Goal: Task Accomplishment & Management: Manage account settings

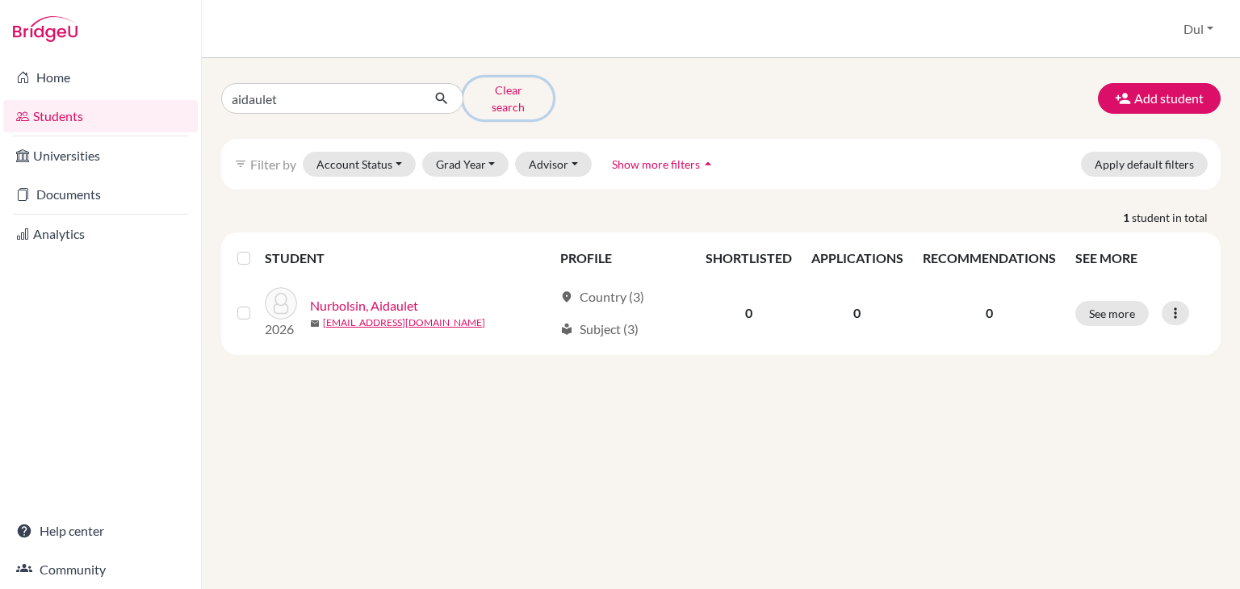
click at [499, 88] on button "Clear search" at bounding box center [508, 98] width 90 height 42
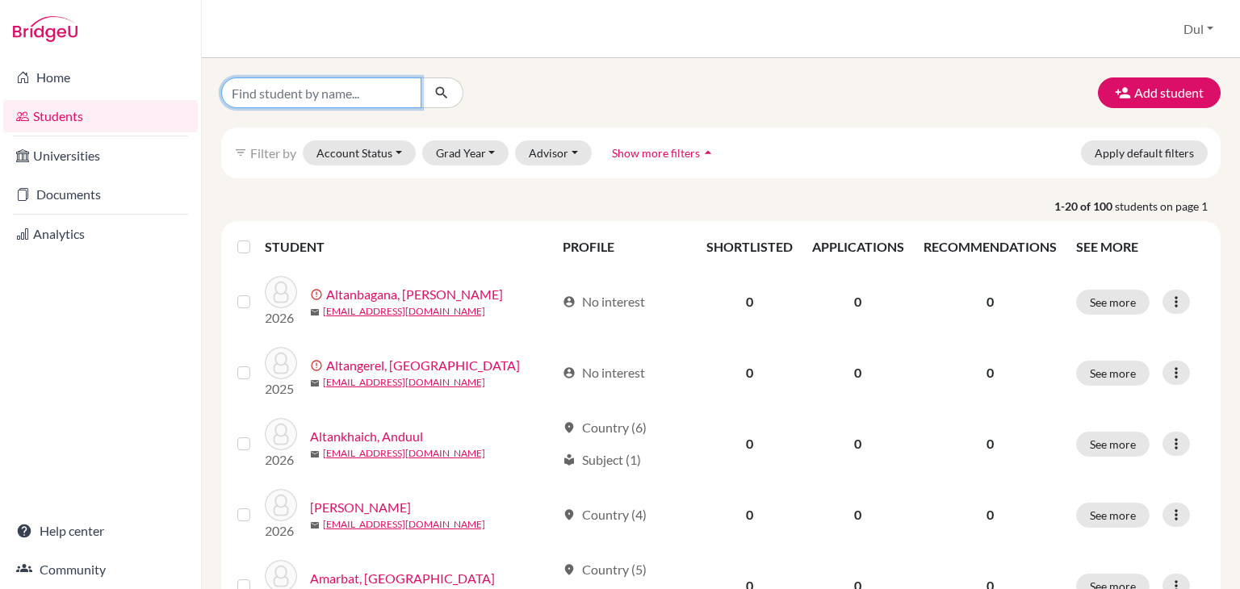
click at [360, 103] on input "Find student by name..." at bounding box center [321, 92] width 200 height 31
type input "erdenejargal"
click button "submit" at bounding box center [441, 92] width 43 height 31
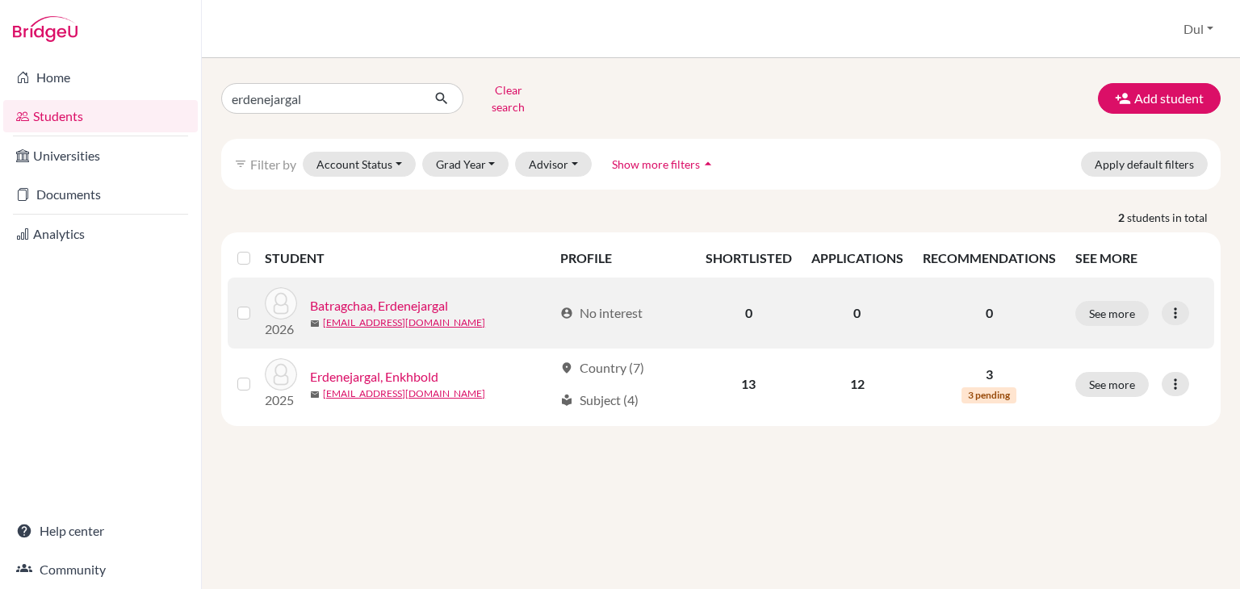
click at [397, 296] on link "Batragchaa, Erdenejargal" at bounding box center [379, 305] width 138 height 19
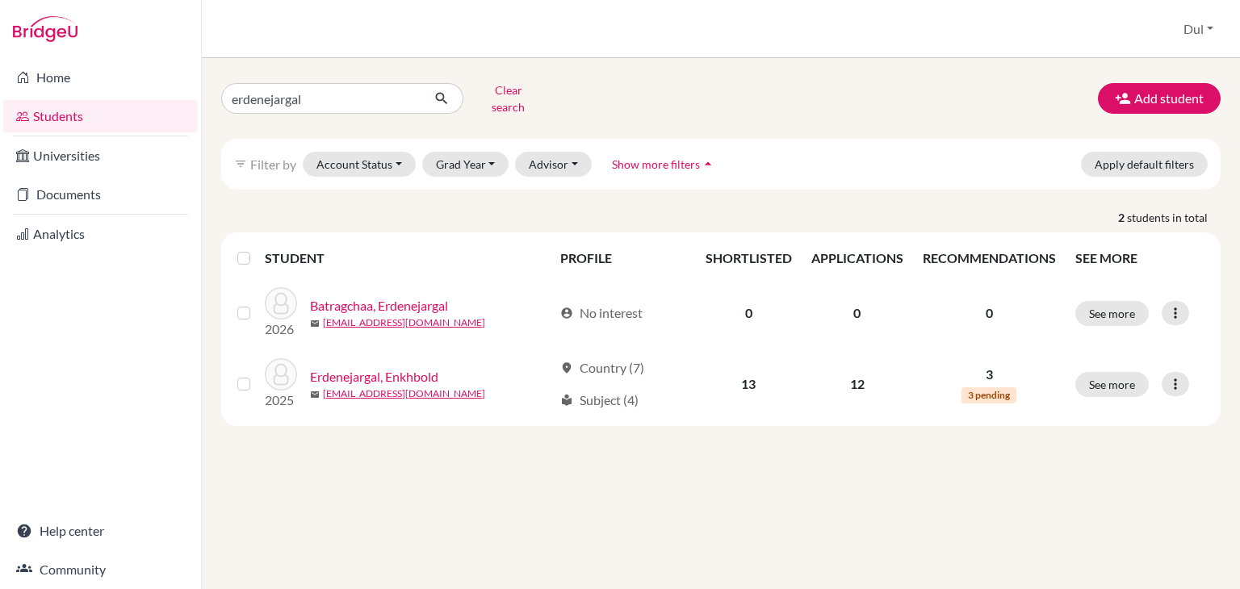
click at [648, 522] on div "erdenejargal Clear search Add student filter_list Filter by Account Status Acti…" at bounding box center [721, 323] width 1038 height 531
click at [525, 91] on button "Clear search" at bounding box center [508, 98] width 90 height 42
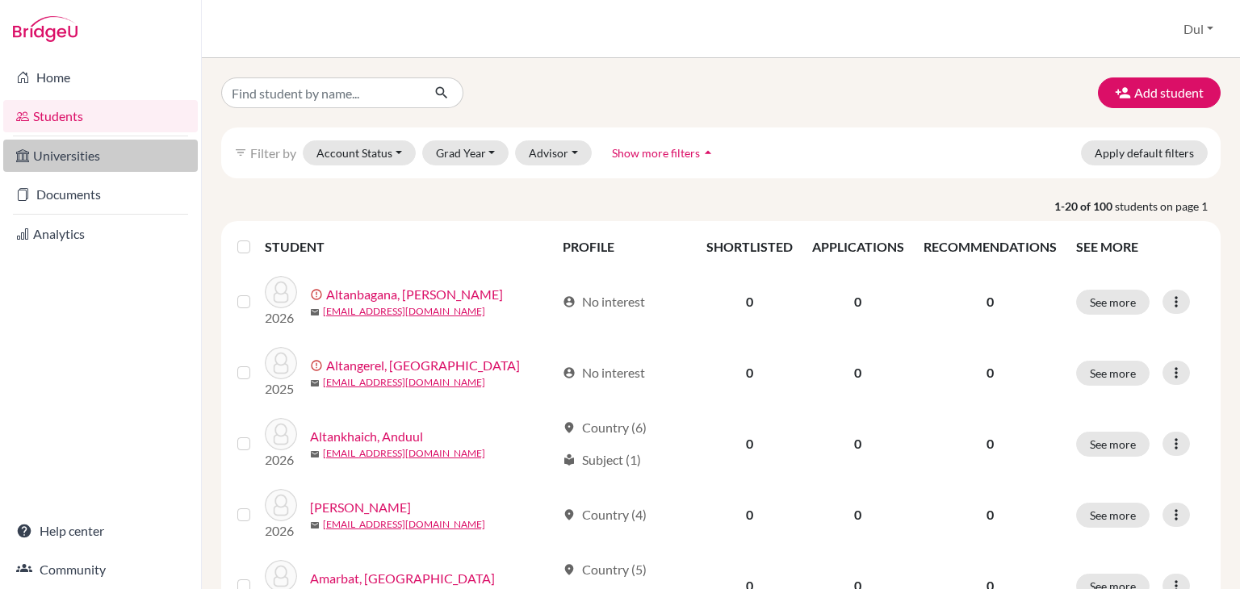
click at [77, 157] on link "Universities" at bounding box center [100, 156] width 195 height 32
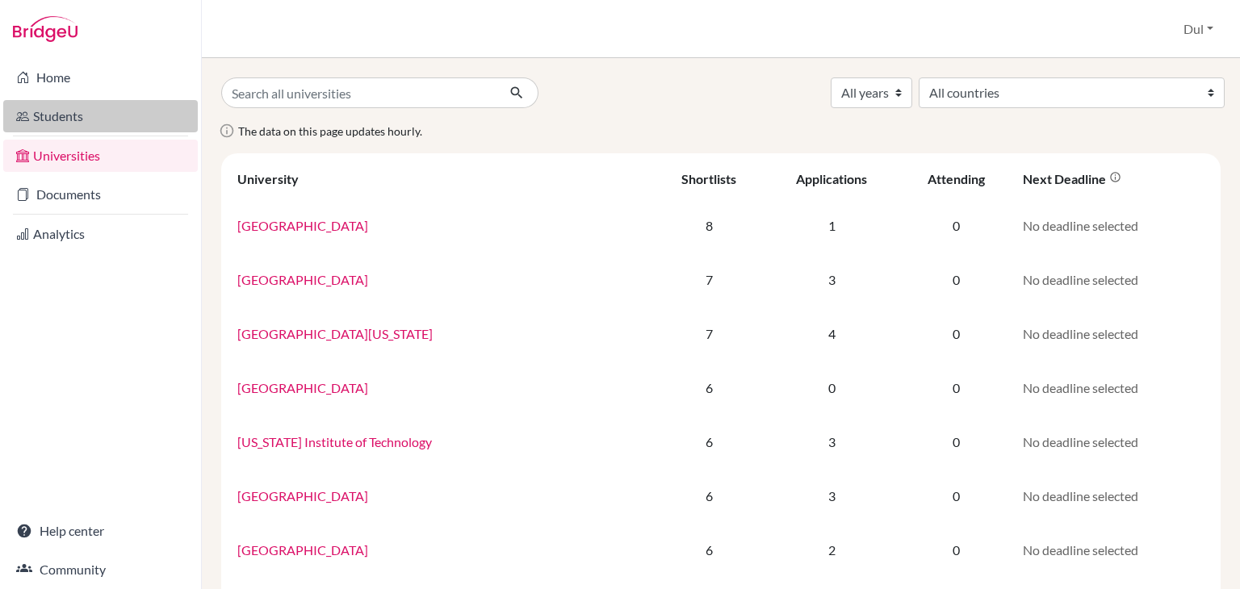
click at [98, 113] on link "Students" at bounding box center [100, 116] width 195 height 32
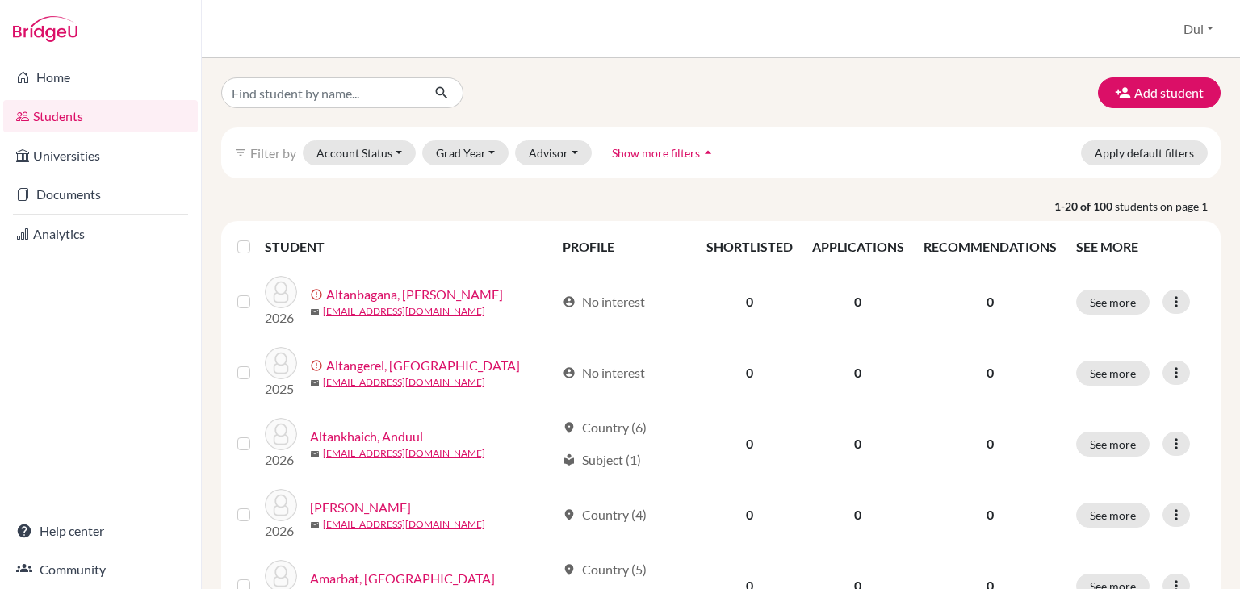
click at [374, 204] on p "1-20 of 100 students on page 1" at bounding box center [720, 206] width 1023 height 17
click at [308, 101] on input "Find student by name..." at bounding box center [321, 92] width 200 height 31
type input "khangarid"
click button "submit" at bounding box center [441, 92] width 43 height 31
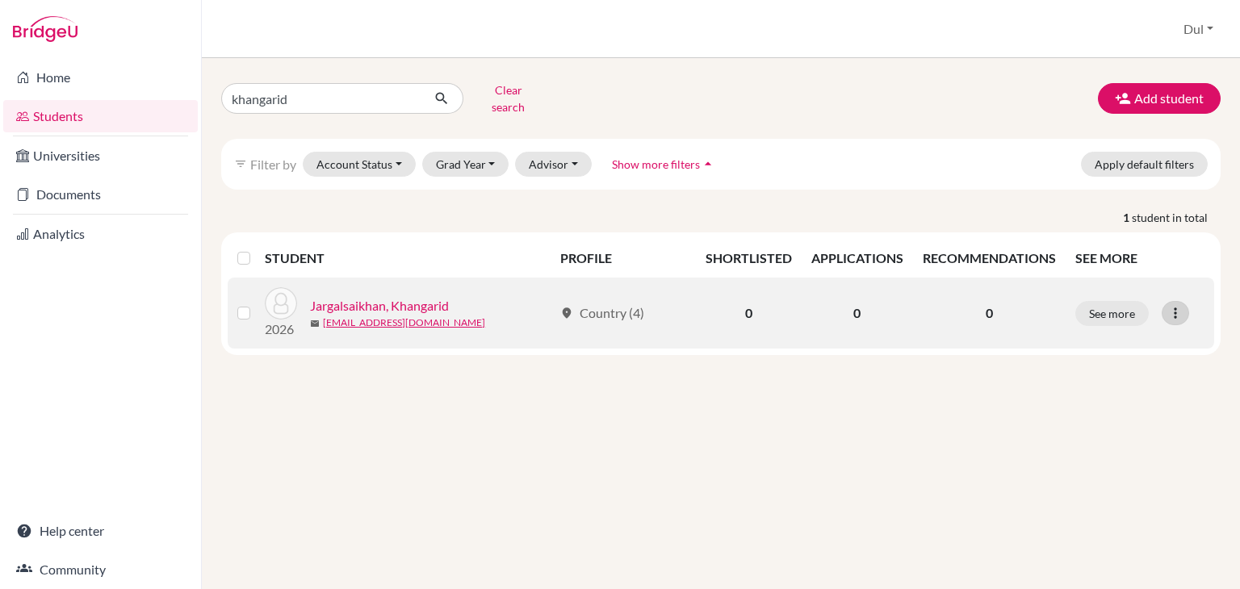
click at [1173, 305] on icon at bounding box center [1175, 313] width 16 height 16
click at [1111, 342] on button "Edit student" at bounding box center [1104, 346] width 128 height 26
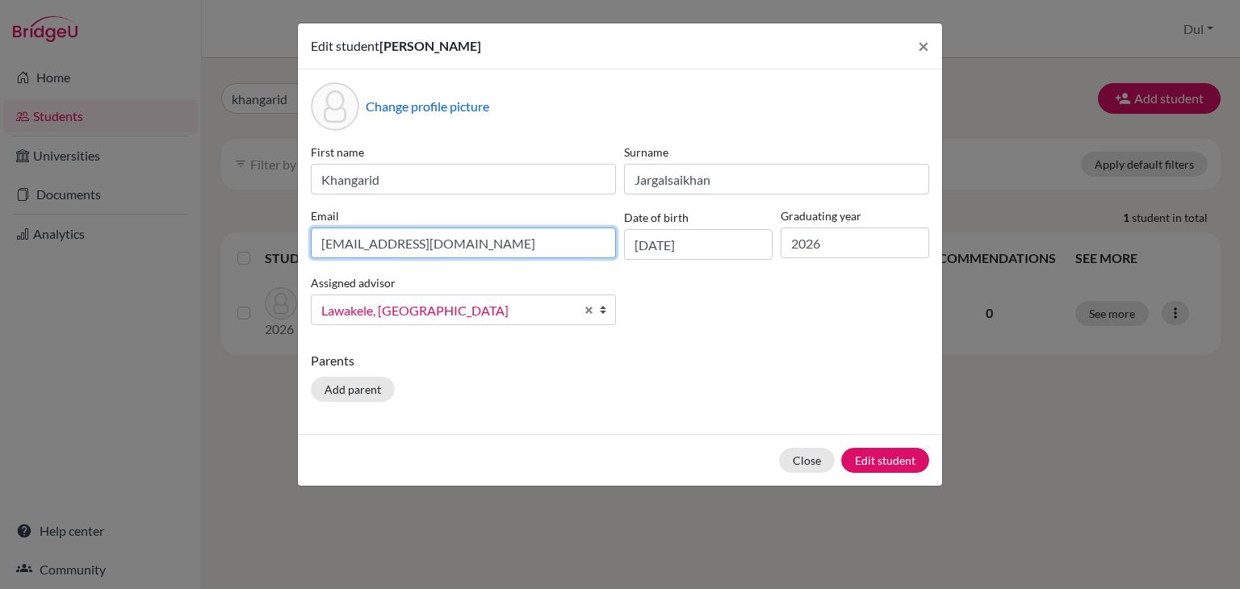
click at [499, 247] on input "khangaridjn@gmail.com" at bounding box center [463, 243] width 305 height 31
click at [935, 44] on button "×" at bounding box center [923, 45] width 37 height 45
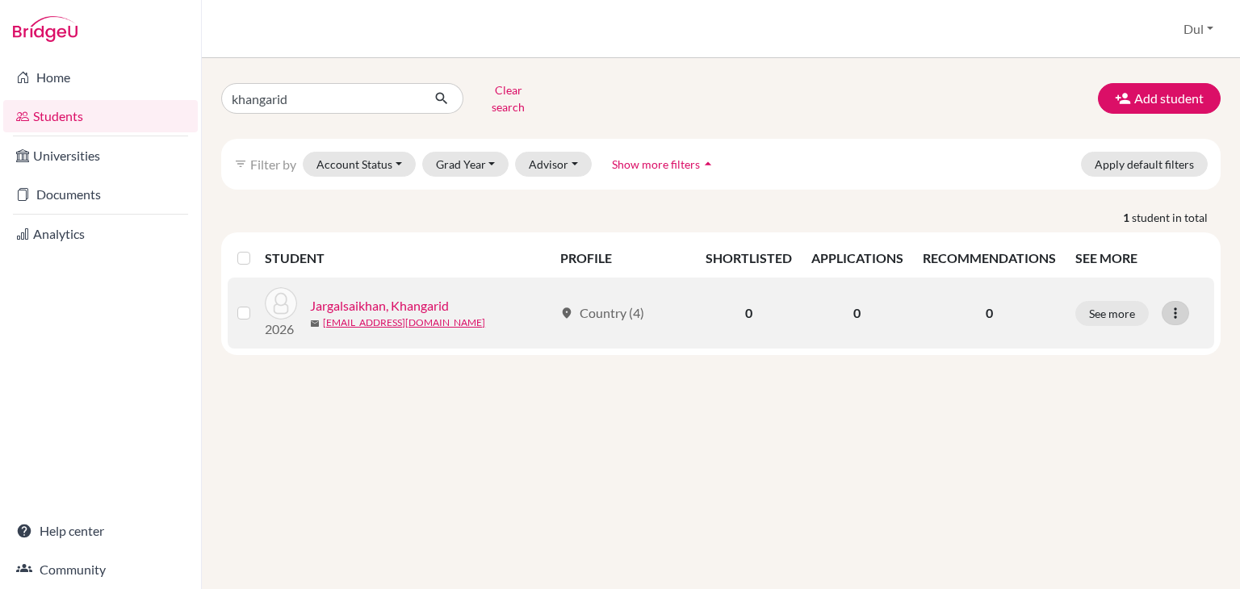
click at [1179, 305] on icon at bounding box center [1175, 313] width 16 height 16
click at [1077, 336] on button "Edit student" at bounding box center [1104, 346] width 128 height 26
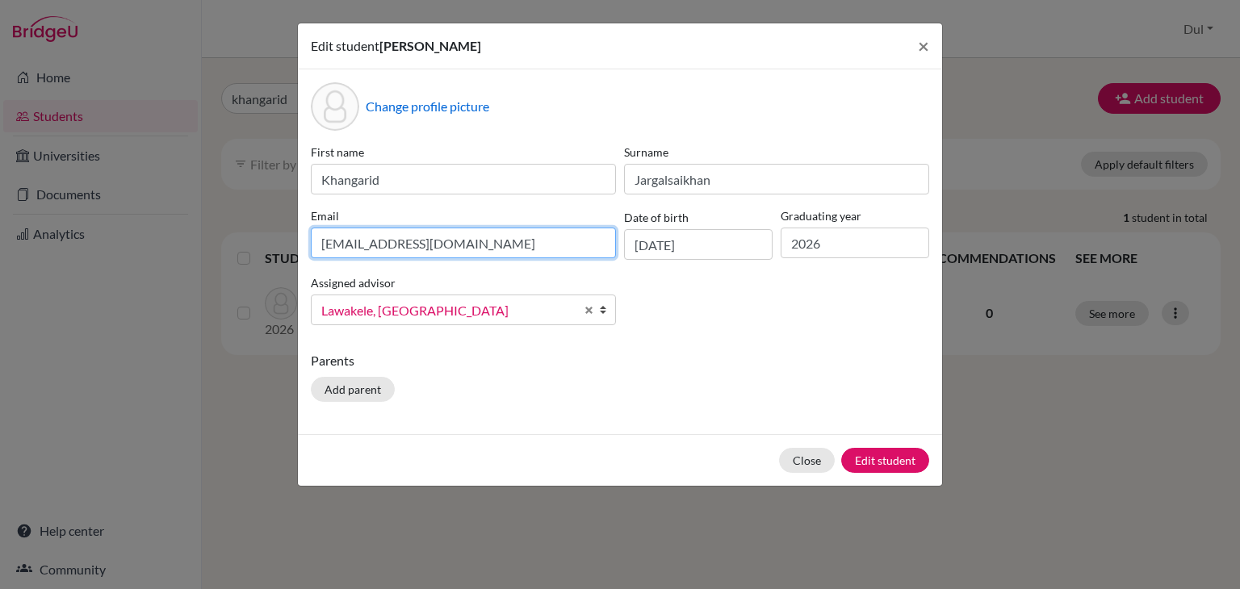
click at [484, 241] on input "khangaridjn@gmail.com" at bounding box center [463, 243] width 305 height 31
type input "khangaridjar@gmail.com"
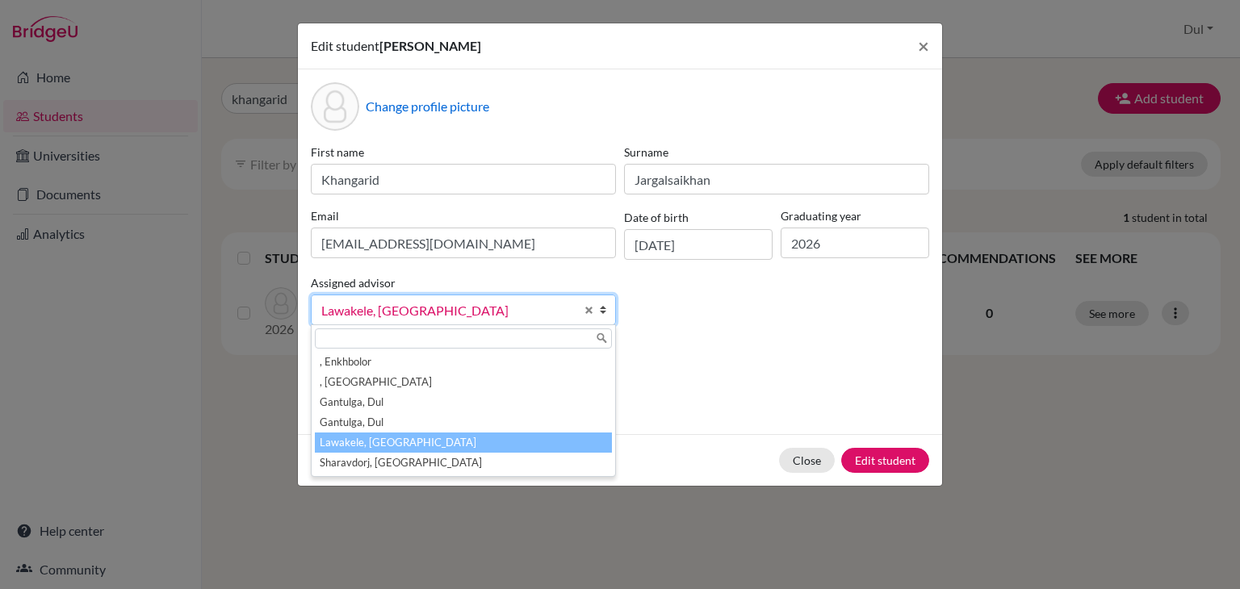
click at [471, 314] on span "Lawakele, [GEOGRAPHIC_DATA]" at bounding box center [447, 310] width 253 height 21
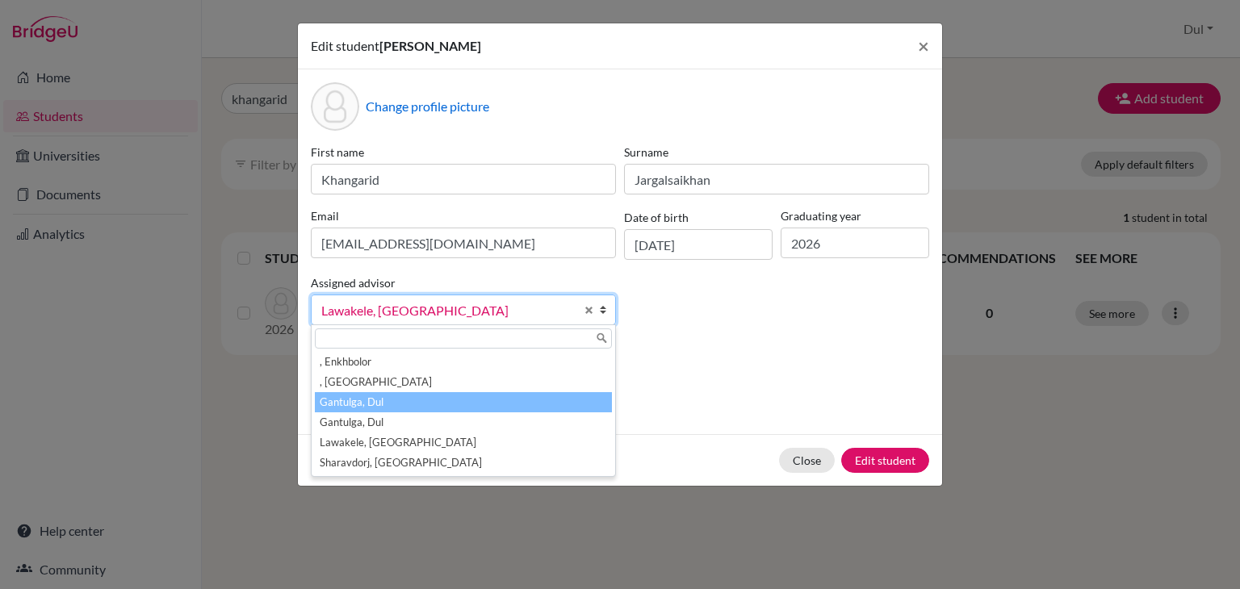
click at [480, 401] on li "Gantulga, Dul" at bounding box center [463, 402] width 297 height 20
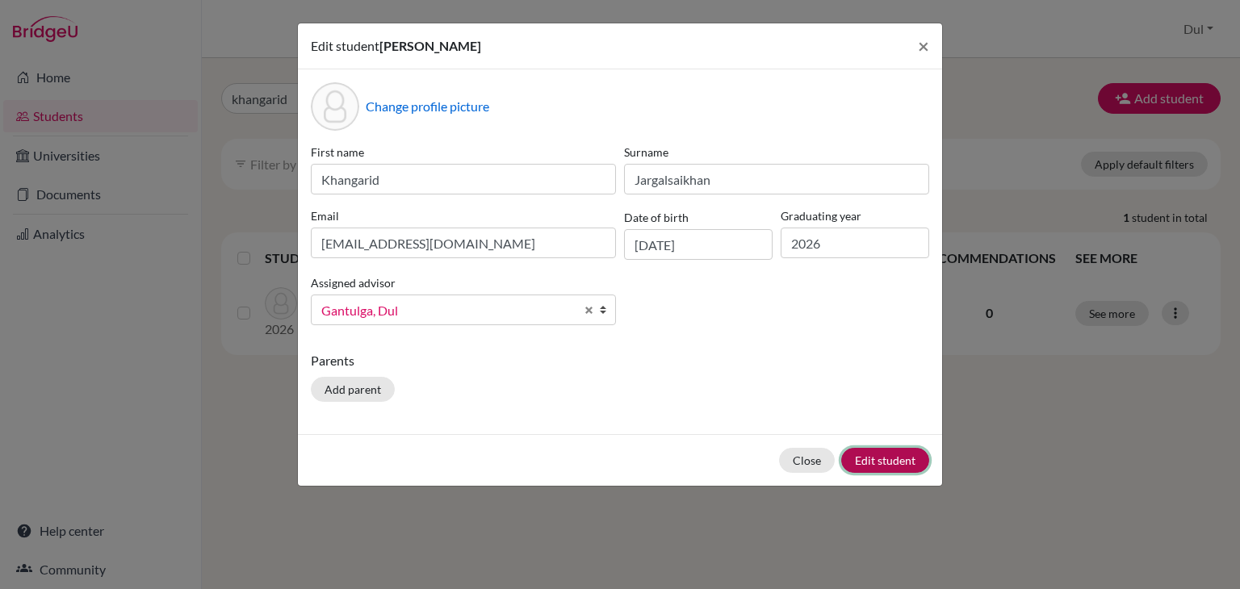
click at [888, 456] on button "Edit student" at bounding box center [885, 460] width 88 height 25
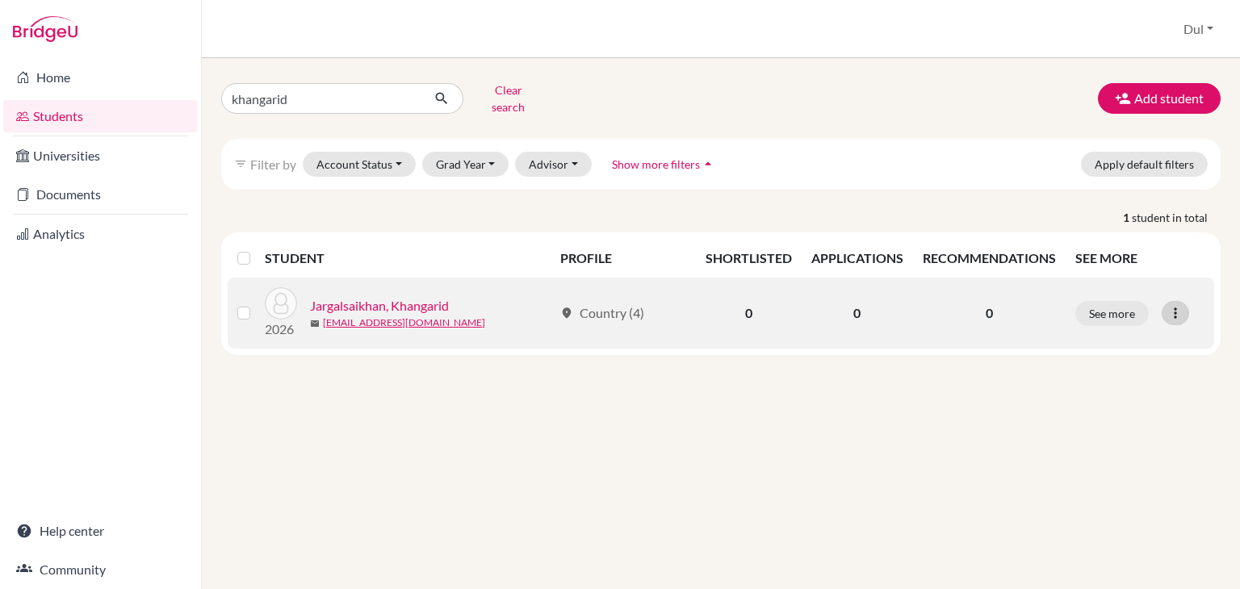
click at [1175, 305] on icon at bounding box center [1175, 313] width 16 height 16
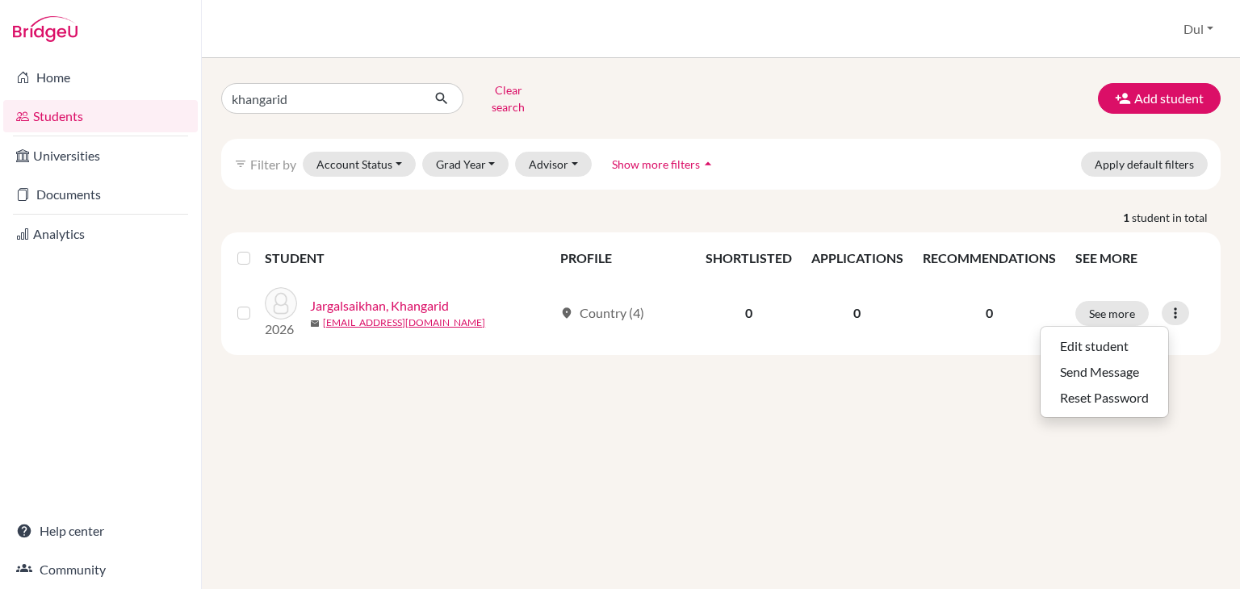
click at [741, 405] on div "khangarid Clear search Add student filter_list Filter by Account Status Active …" at bounding box center [721, 323] width 1038 height 531
click at [500, 96] on button "Clear search" at bounding box center [508, 98] width 90 height 42
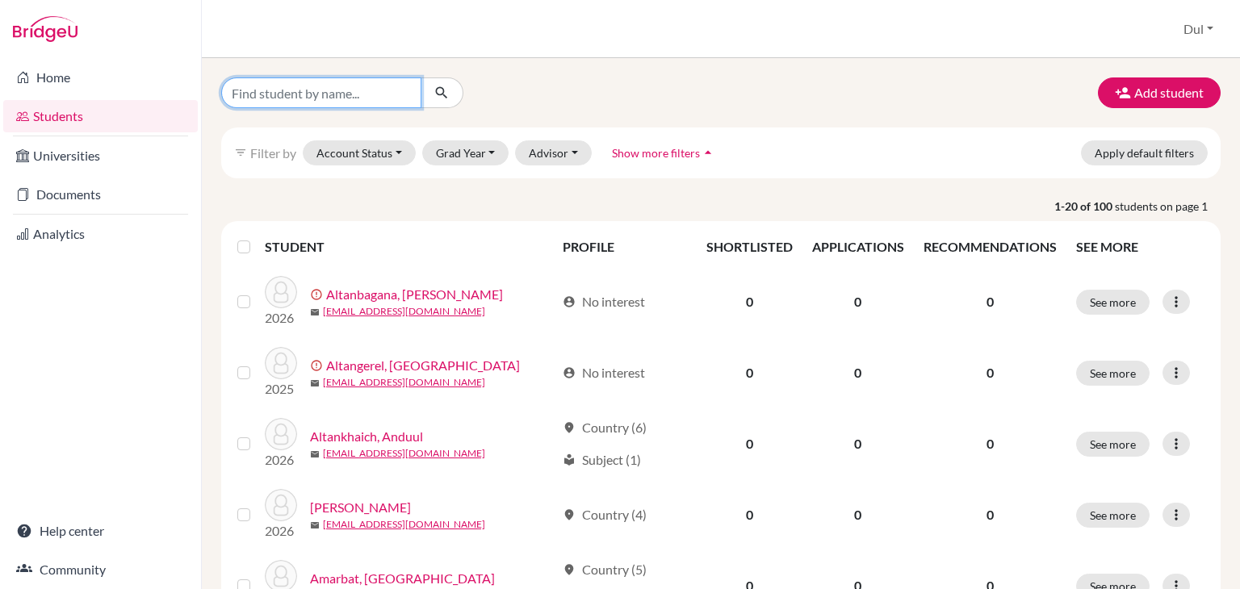
click at [311, 82] on input "Find student by name..." at bounding box center [321, 92] width 200 height 31
type input "bilguuntugs"
click button "submit" at bounding box center [441, 92] width 43 height 31
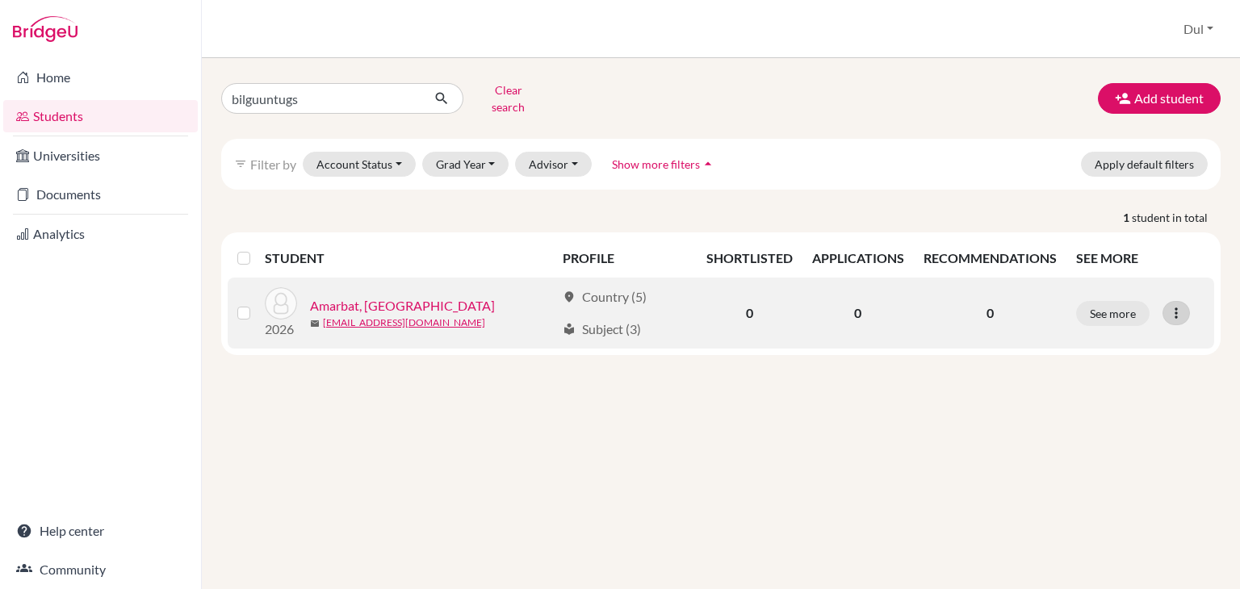
click at [1178, 305] on icon at bounding box center [1176, 313] width 16 height 16
click at [1073, 333] on button "Edit student" at bounding box center [1104, 346] width 128 height 26
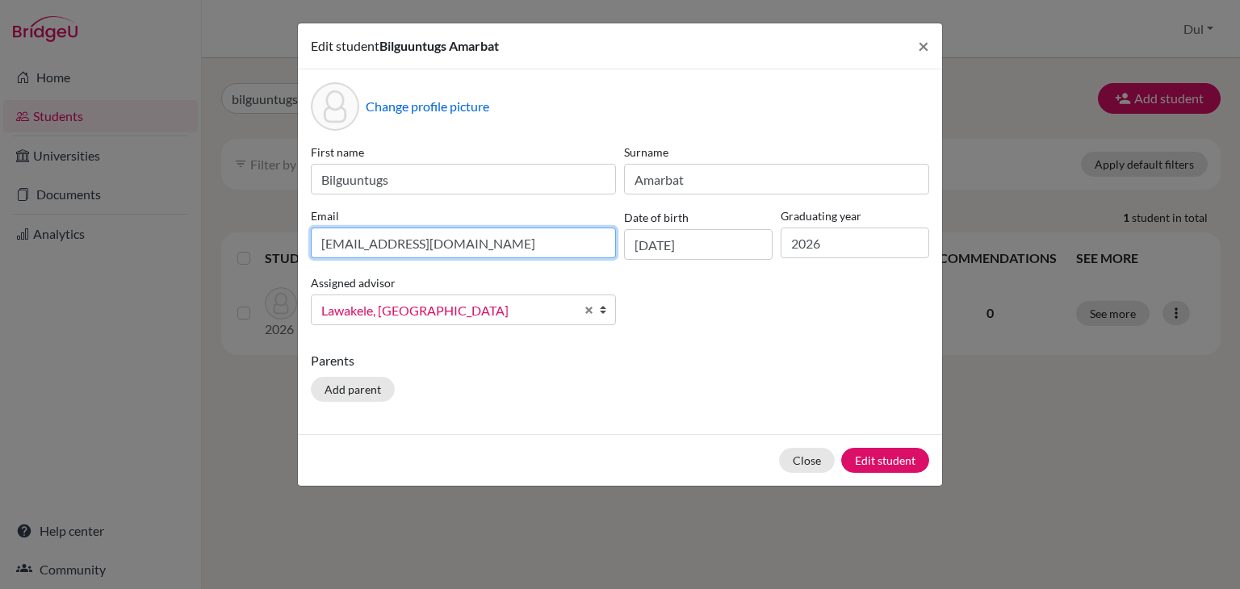
click at [479, 228] on input "[EMAIL_ADDRESS][DOMAIN_NAME]" at bounding box center [463, 243] width 305 height 31
click at [810, 453] on button "Close" at bounding box center [807, 460] width 56 height 25
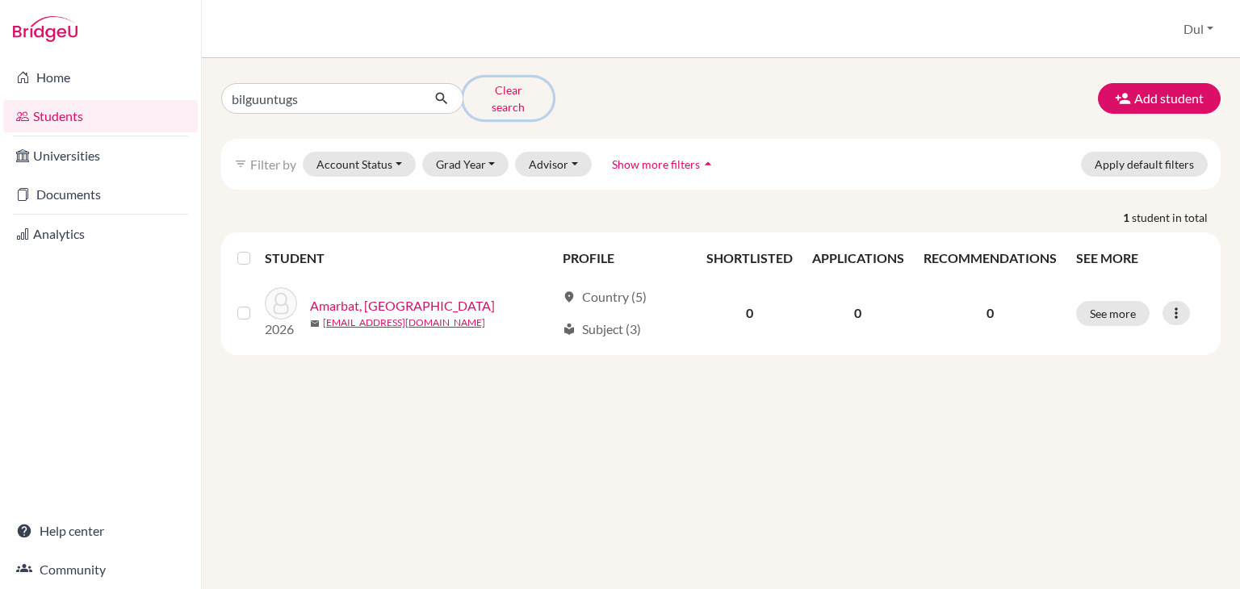
click at [496, 82] on button "Clear search" at bounding box center [508, 98] width 90 height 42
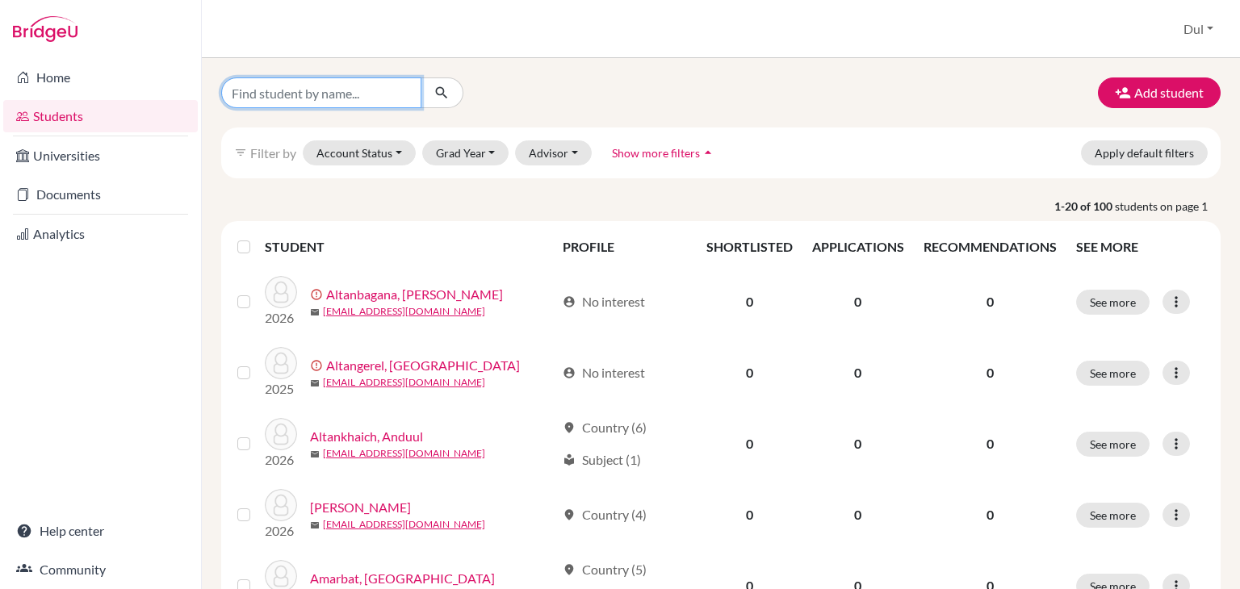
click at [342, 92] on input "Find student by name..." at bounding box center [321, 92] width 200 height 31
type input "l"
type input "khangarid"
click button "submit" at bounding box center [441, 92] width 43 height 31
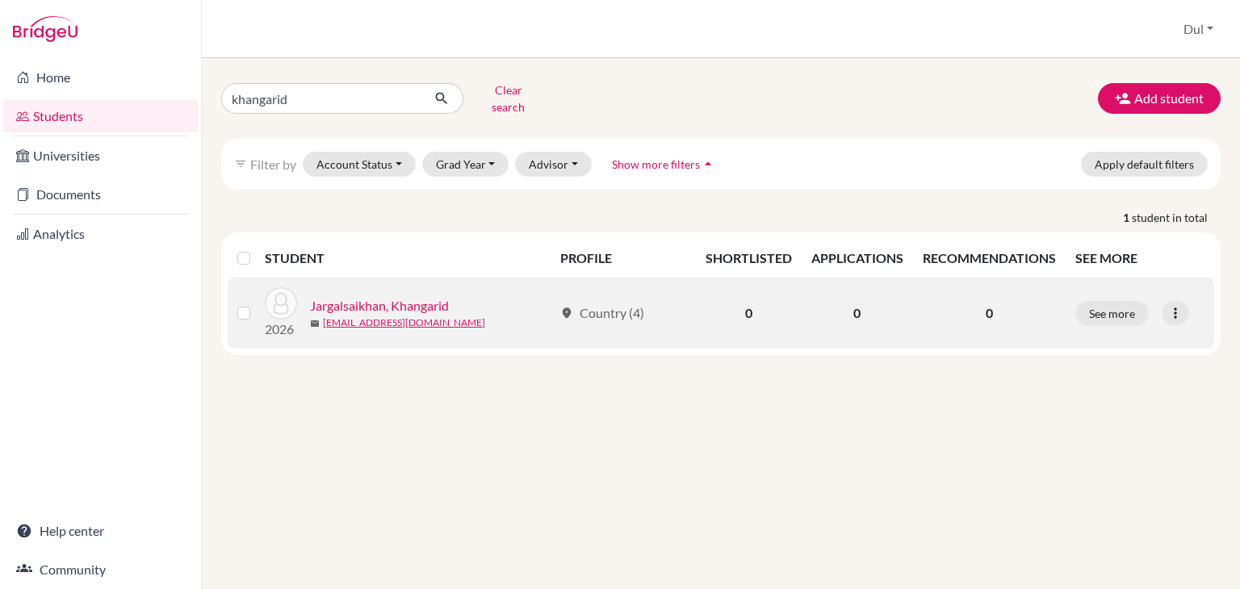
click at [416, 296] on link "Jargalsaikhan, Khangarid" at bounding box center [379, 305] width 139 height 19
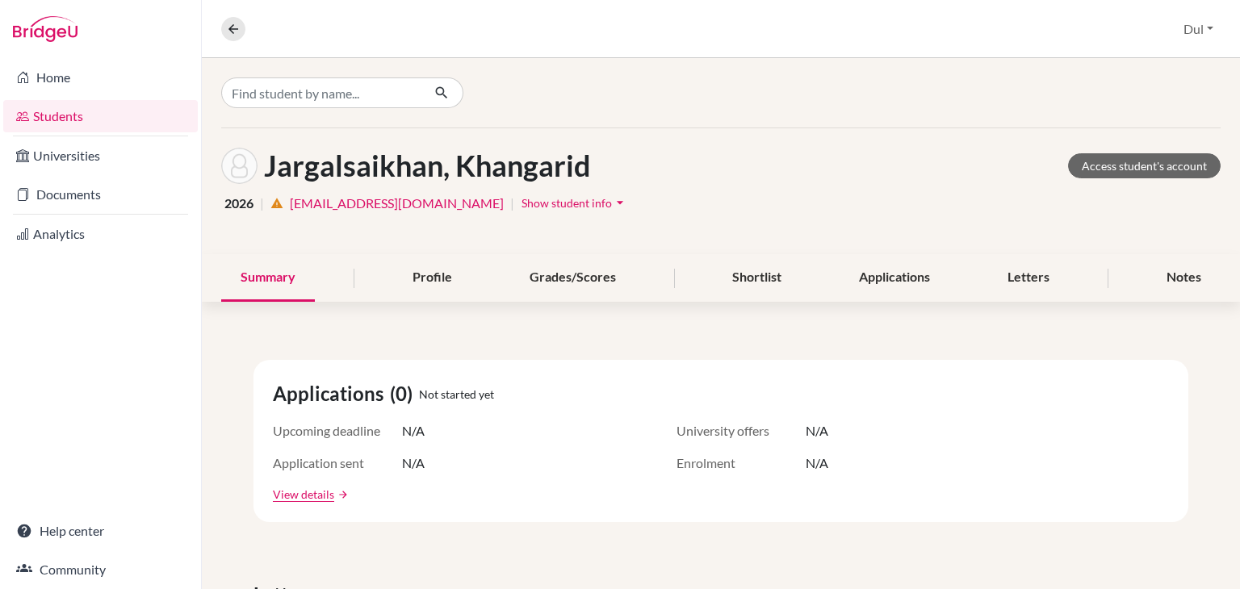
click at [521, 207] on span "Show student info" at bounding box center [566, 203] width 90 height 14
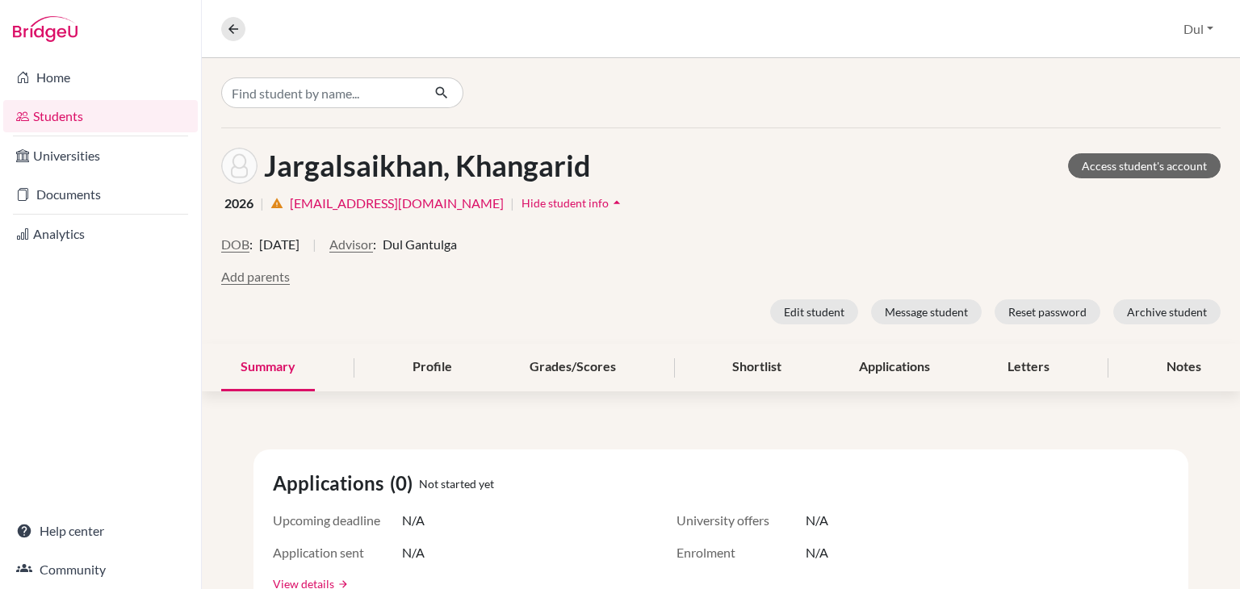
click at [521, 207] on span "Hide student info" at bounding box center [564, 203] width 87 height 14
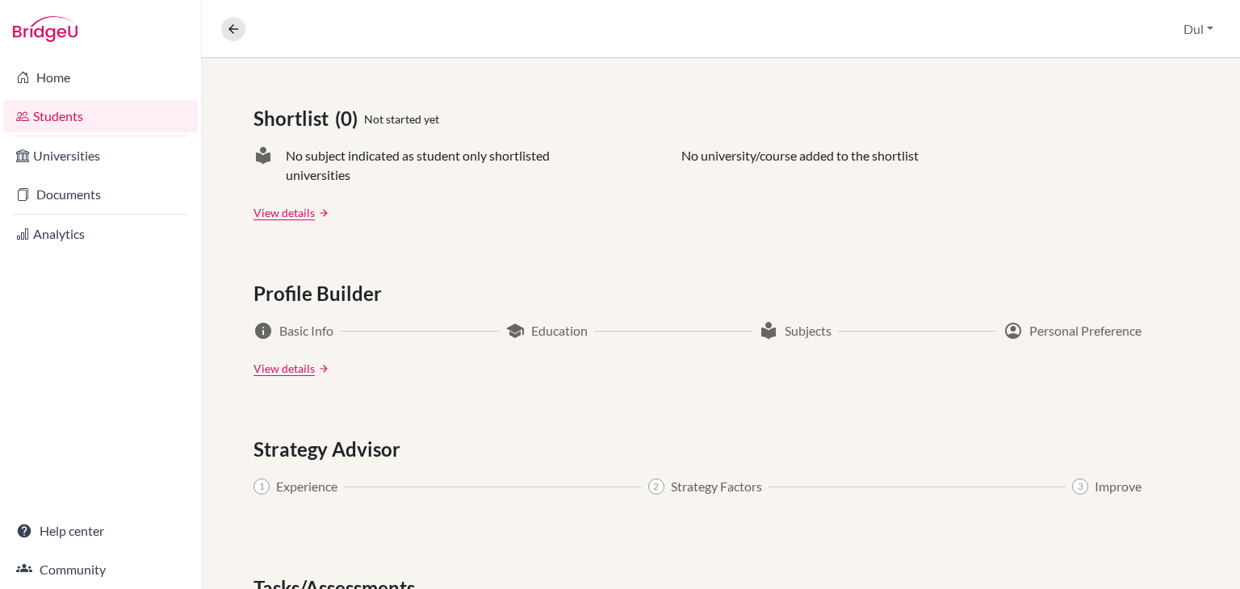
scroll to position [830, 0]
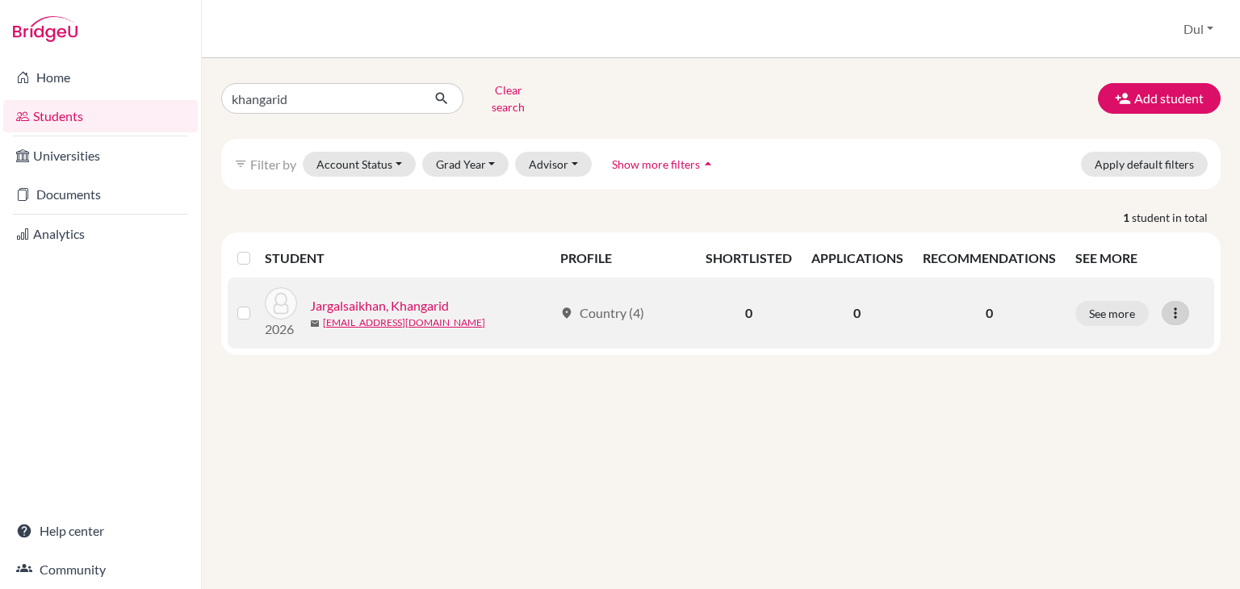
click at [1174, 305] on icon at bounding box center [1175, 313] width 16 height 16
click at [1105, 303] on button "See more" at bounding box center [1111, 313] width 73 height 25
click at [1169, 305] on icon at bounding box center [1175, 313] width 16 height 16
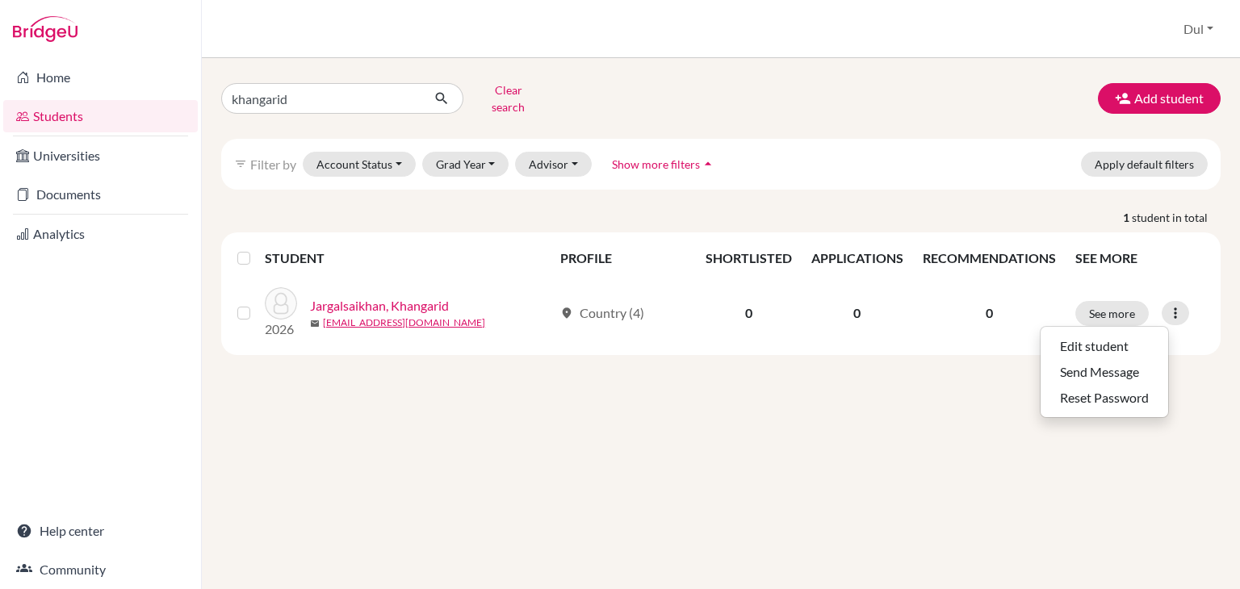
click at [1182, 366] on div "khangarid Clear search Add student filter_list Filter by Account Status Active …" at bounding box center [721, 323] width 1038 height 531
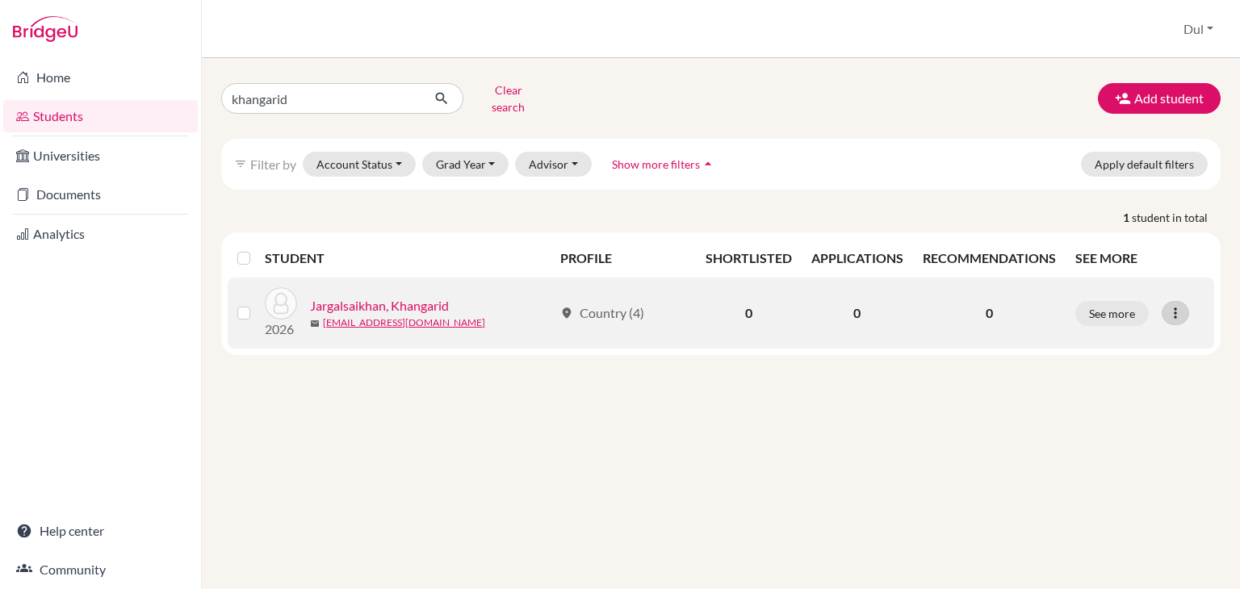
click at [1173, 305] on icon at bounding box center [1175, 313] width 16 height 16
click at [1125, 333] on button "Edit student" at bounding box center [1104, 346] width 128 height 26
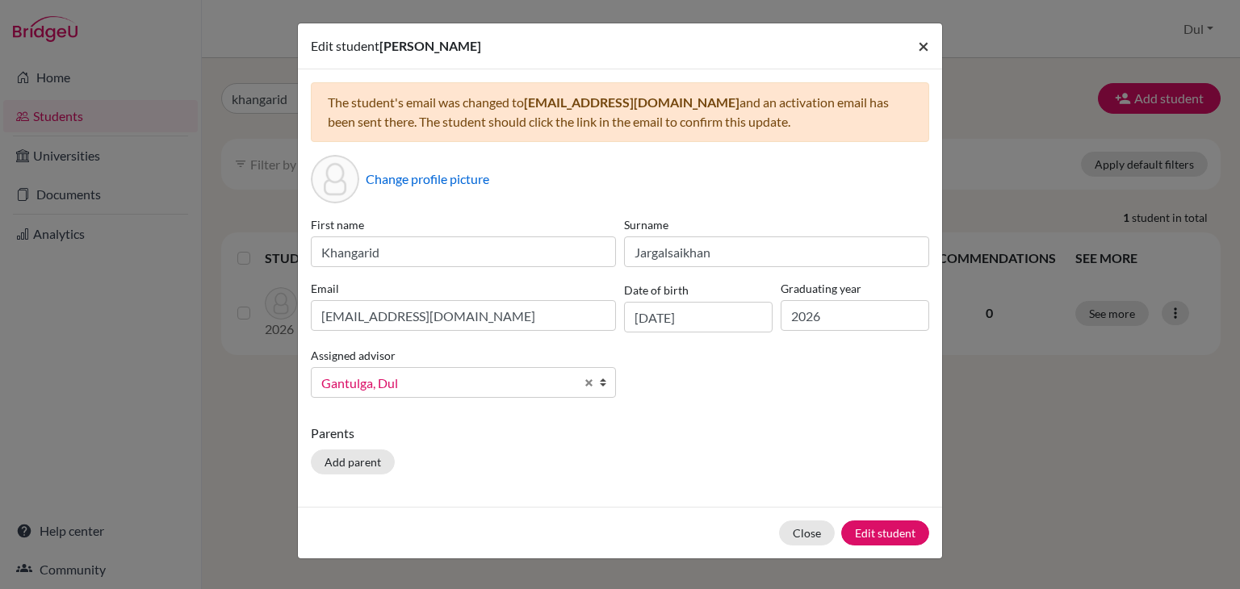
click at [924, 49] on span "×" at bounding box center [923, 45] width 11 height 23
